Goal: Task Accomplishment & Management: Use online tool/utility

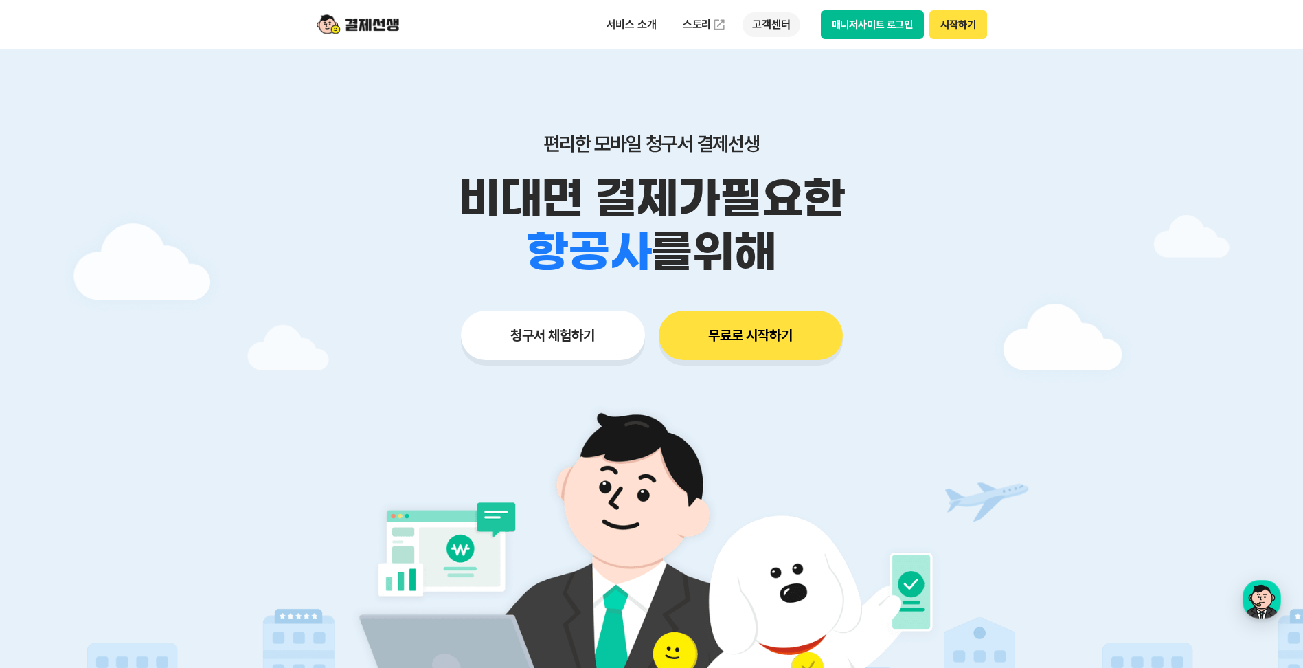
click at [751, 29] on p "고객센터" at bounding box center [770, 24] width 57 height 25
click at [378, 22] on img at bounding box center [358, 25] width 82 height 26
click at [579, 325] on button "청구서 체험하기" at bounding box center [553, 334] width 184 height 49
